Goal: Navigation & Orientation: Find specific page/section

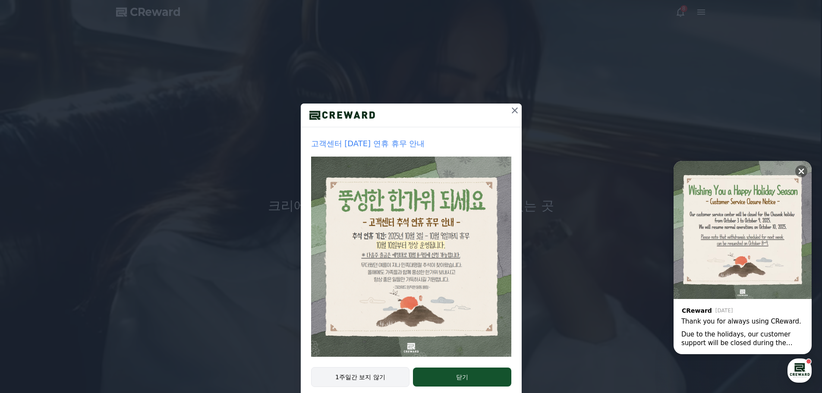
click at [374, 381] on button "1주일간 보지 않기" at bounding box center [360, 377] width 99 height 20
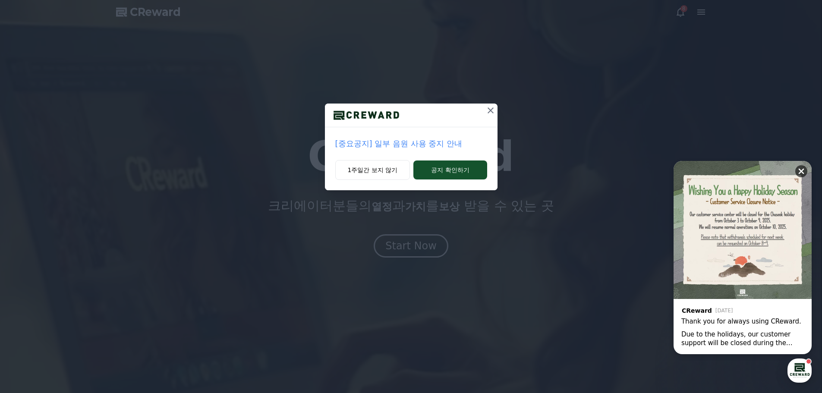
click at [804, 168] on icon at bounding box center [801, 171] width 9 height 9
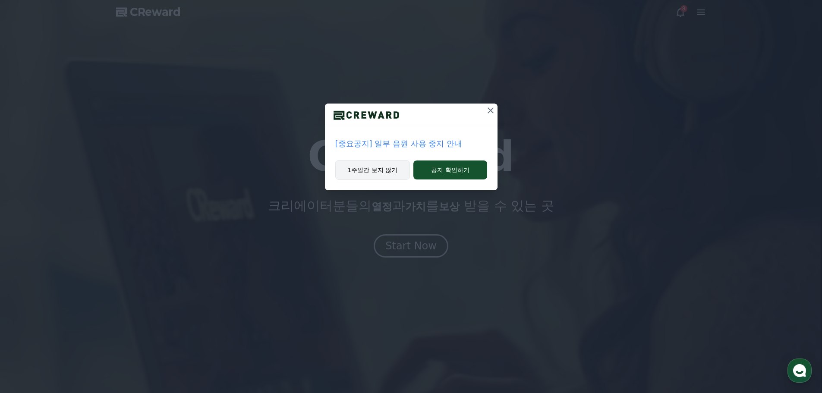
click at [370, 168] on button "1주일간 보지 않기" at bounding box center [372, 170] width 75 height 20
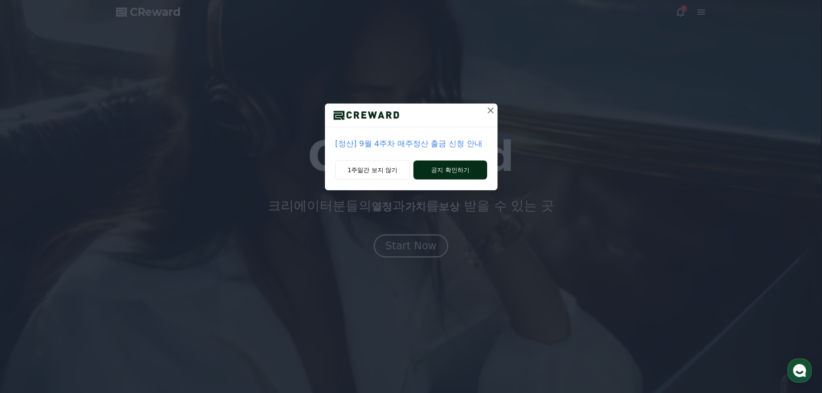
click at [476, 168] on button "공지 확인하기" at bounding box center [449, 169] width 73 height 19
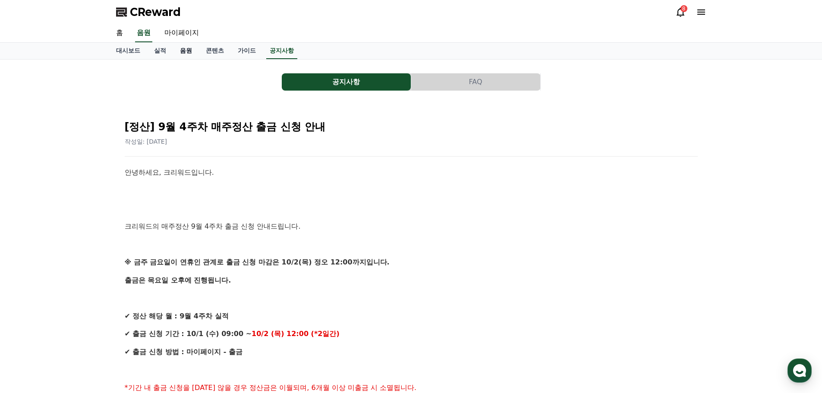
click at [182, 50] on link "음원" at bounding box center [186, 51] width 26 height 16
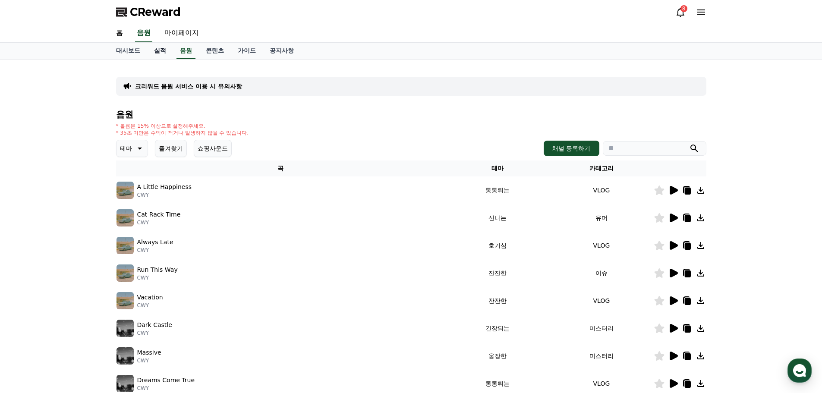
click at [158, 47] on link "실적" at bounding box center [160, 51] width 26 height 16
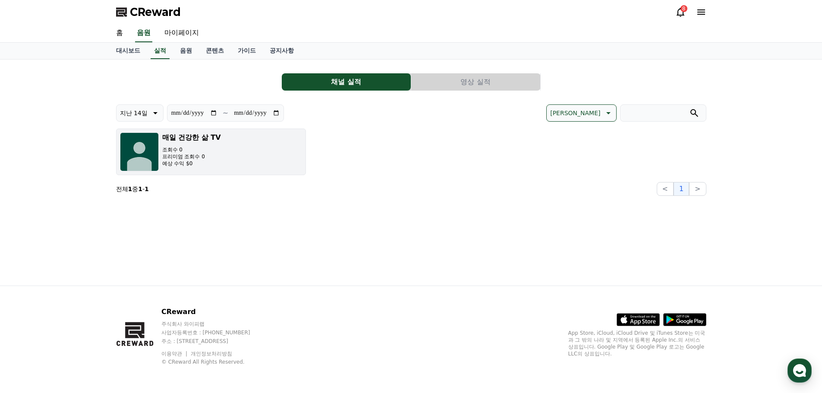
click at [232, 152] on button "매일 건강한 삶 TV 조회수 0 프리미엄 조회수 0 예상 수익 $0" at bounding box center [211, 152] width 190 height 47
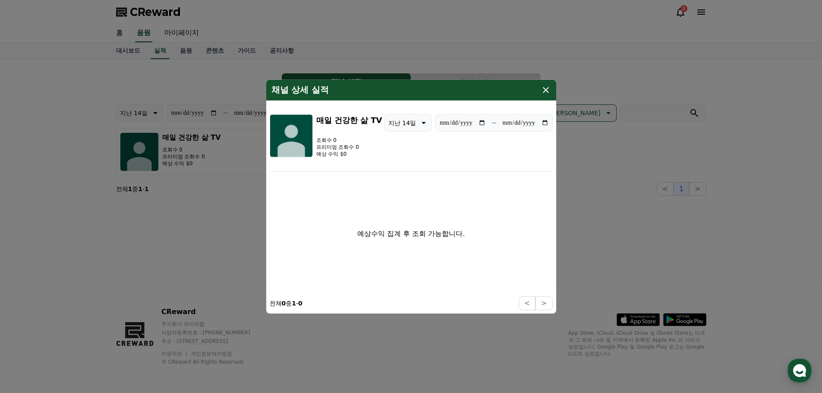
click at [546, 90] on icon "modal" at bounding box center [546, 90] width 6 height 6
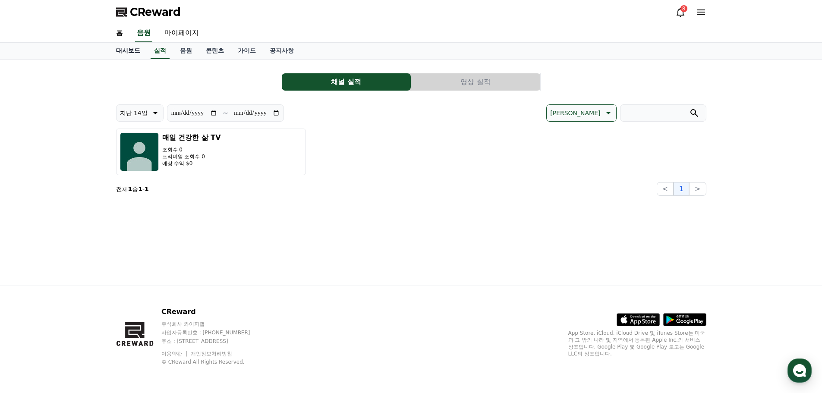
click at [121, 50] on link "대시보드" at bounding box center [128, 51] width 38 height 16
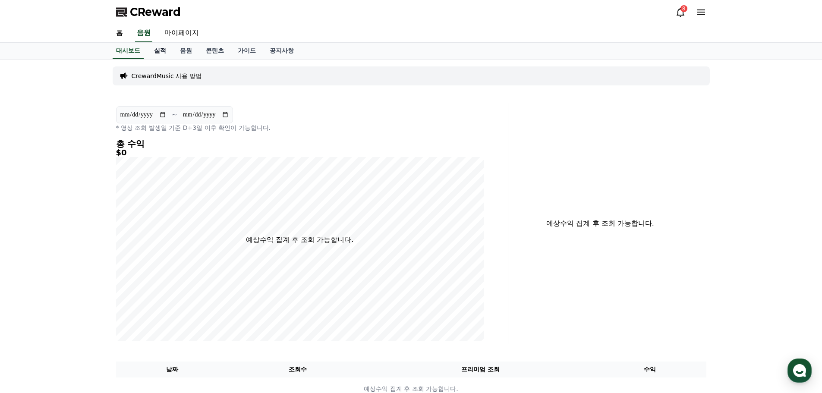
click at [161, 49] on link "실적" at bounding box center [160, 51] width 26 height 16
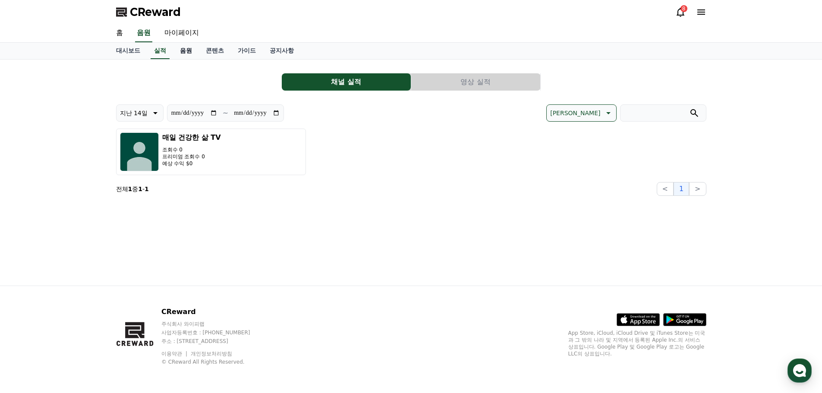
click at [187, 50] on link "음원" at bounding box center [186, 51] width 26 height 16
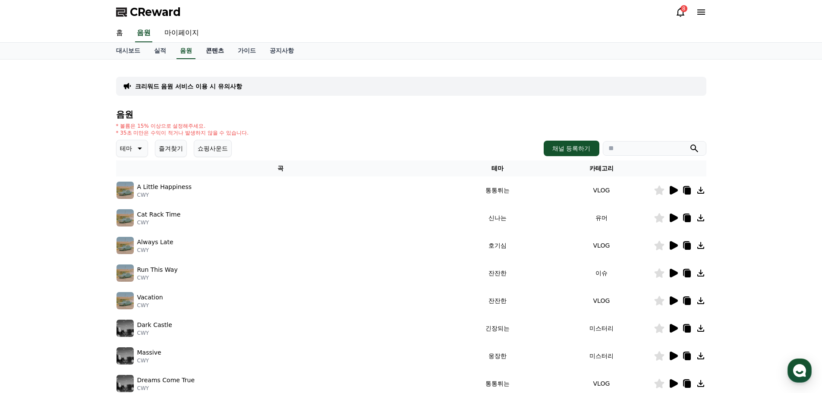
click at [222, 48] on link "콘텐츠" at bounding box center [215, 51] width 32 height 16
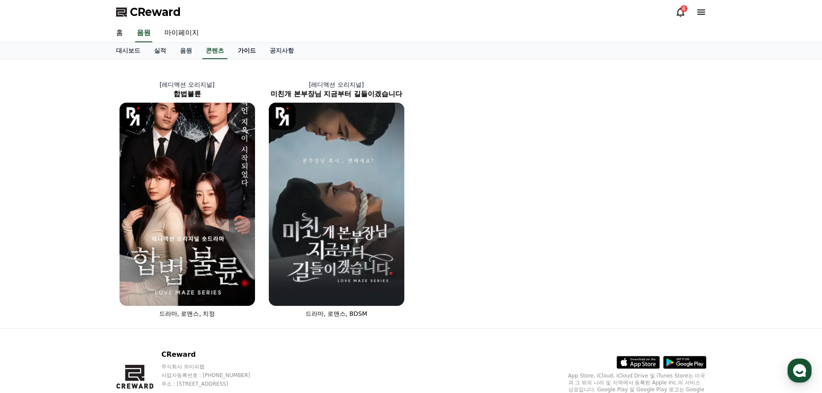
click at [252, 48] on link "가이드" at bounding box center [247, 51] width 32 height 16
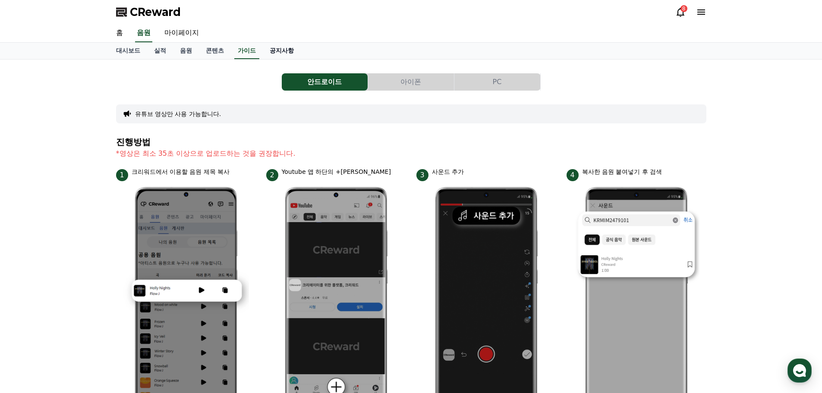
click at [284, 49] on link "공지사항" at bounding box center [282, 51] width 38 height 16
